Goal: Transaction & Acquisition: Purchase product/service

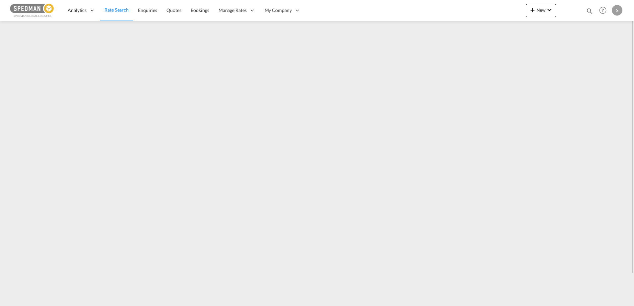
click at [115, 12] on span "Rate Search" at bounding box center [116, 10] width 24 height 6
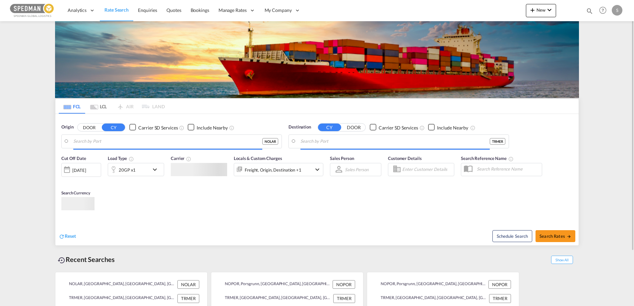
type input "Larvik, NOLAR"
type input "Mersin, TRMER"
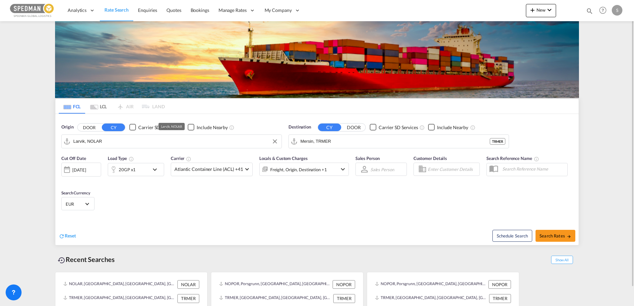
click at [114, 138] on input "Larvik, NOLAR" at bounding box center [175, 142] width 205 height 10
click at [125, 139] on input "Larvik, NOLAR" at bounding box center [175, 142] width 205 height 10
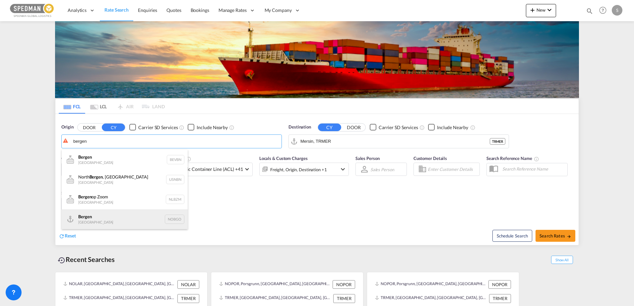
click at [97, 215] on div "Bergen [GEOGRAPHIC_DATA] NOBGO" at bounding box center [125, 219] width 126 height 20
type input "Bergen, NOBGO"
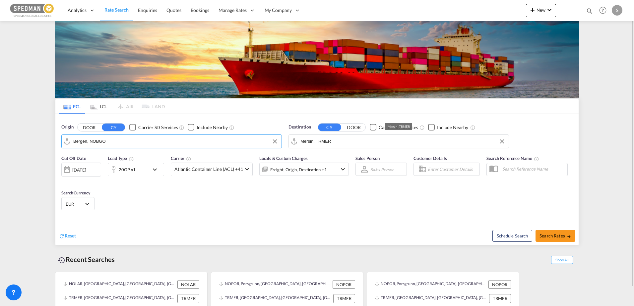
click at [328, 140] on input "Mersin, TRMER" at bounding box center [402, 142] width 205 height 10
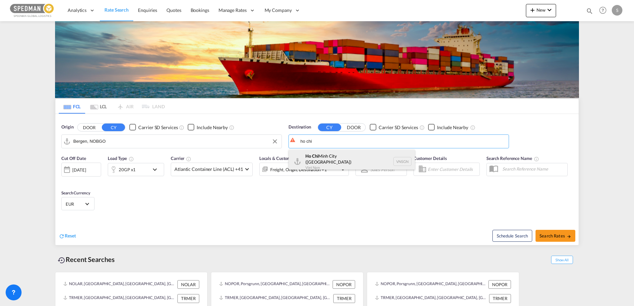
click at [344, 162] on div "[GEOGRAPHIC_DATA] ([GEOGRAPHIC_DATA]) [GEOGRAPHIC_DATA] VNSGN" at bounding box center [352, 162] width 126 height 24
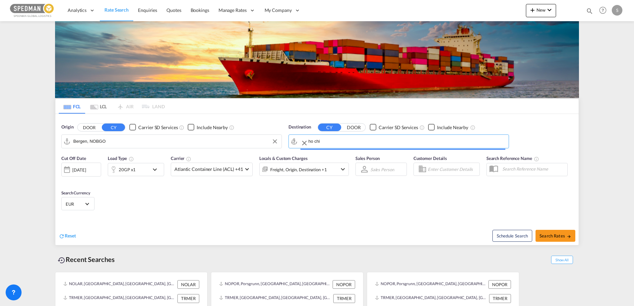
type input "Ho Chi Minh City ([GEOGRAPHIC_DATA]), VNSGN"
click at [151, 167] on md-icon "icon-chevron-down" at bounding box center [156, 170] width 11 height 8
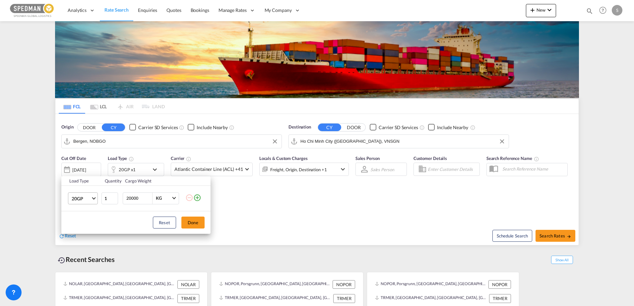
click at [95, 198] on span "Choose: \a20GP" at bounding box center [94, 198] width 4 height 4
click at [88, 218] on md-option "40GP" at bounding box center [88, 215] width 45 height 16
click at [189, 220] on button "Done" at bounding box center [192, 223] width 23 height 12
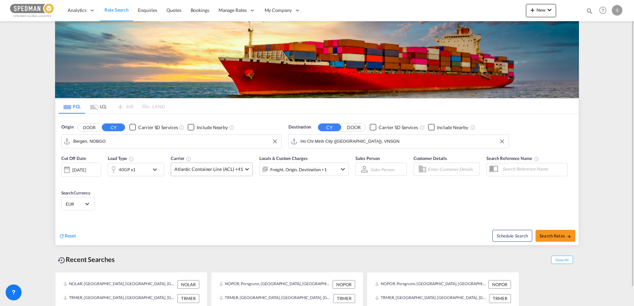
click at [229, 167] on span "Atlantic Container Line (ACL) +41" at bounding box center [208, 169] width 69 height 7
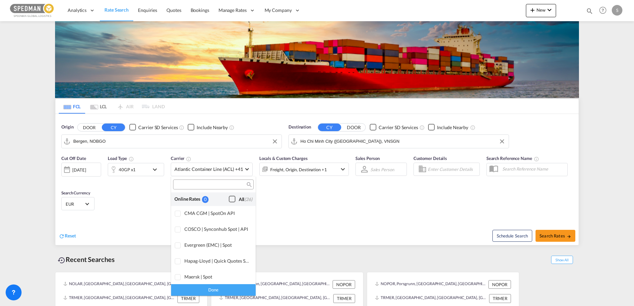
click at [229, 197] on div "Checkbox No Ink" at bounding box center [232, 199] width 7 height 7
click at [560, 238] on md-backdrop at bounding box center [317, 153] width 634 height 306
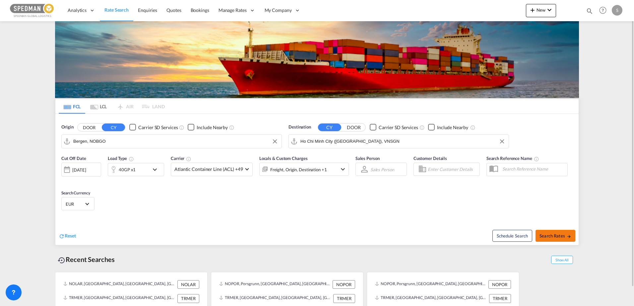
click at [560, 238] on span "Search Rates" at bounding box center [555, 235] width 32 height 5
type input "NOBGO to VNSGN / [DATE]"
